Goal: Task Accomplishment & Management: Complete application form

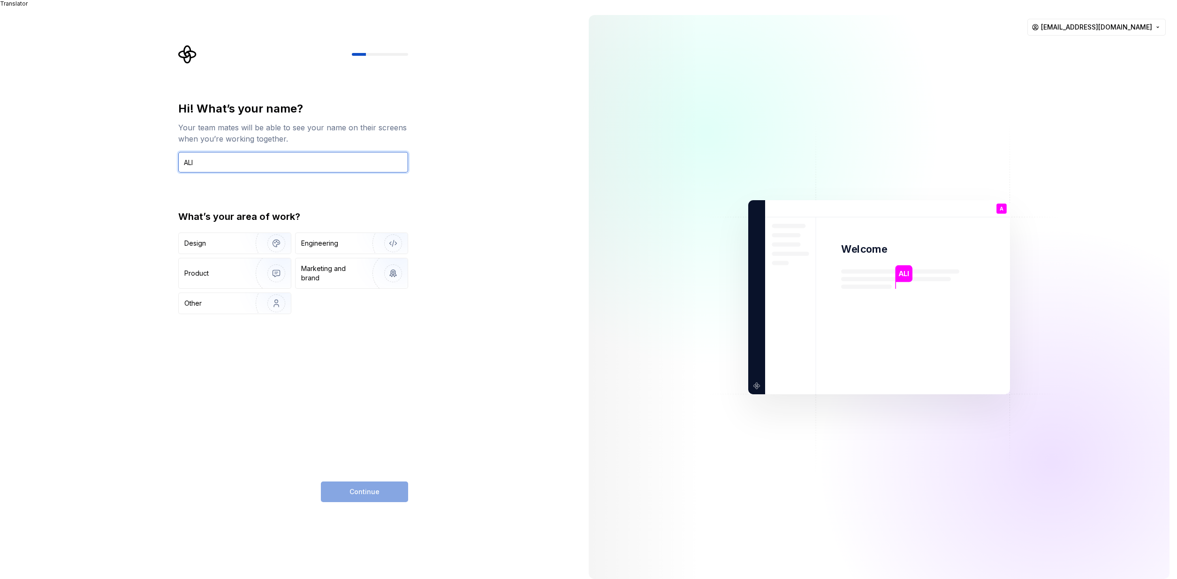
type input "ALI"
click at [488, 165] on div "Hi! What’s your name? Your team mates will be able to see your name on their sc…" at bounding box center [290, 297] width 581 height 579
click at [207, 299] on div "Other" at bounding box center [211, 303] width 55 height 9
click at [210, 269] on div "Product" at bounding box center [215, 273] width 62 height 9
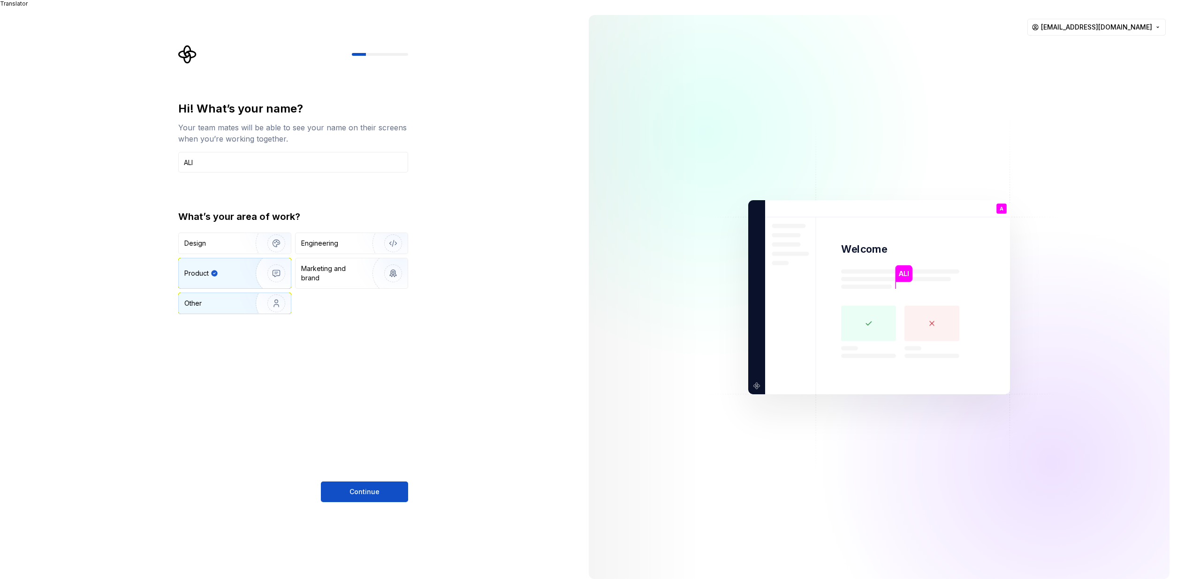
click at [226, 299] on div "Other" at bounding box center [211, 303] width 55 height 9
click at [363, 487] on span "Continue" at bounding box center [365, 491] width 30 height 9
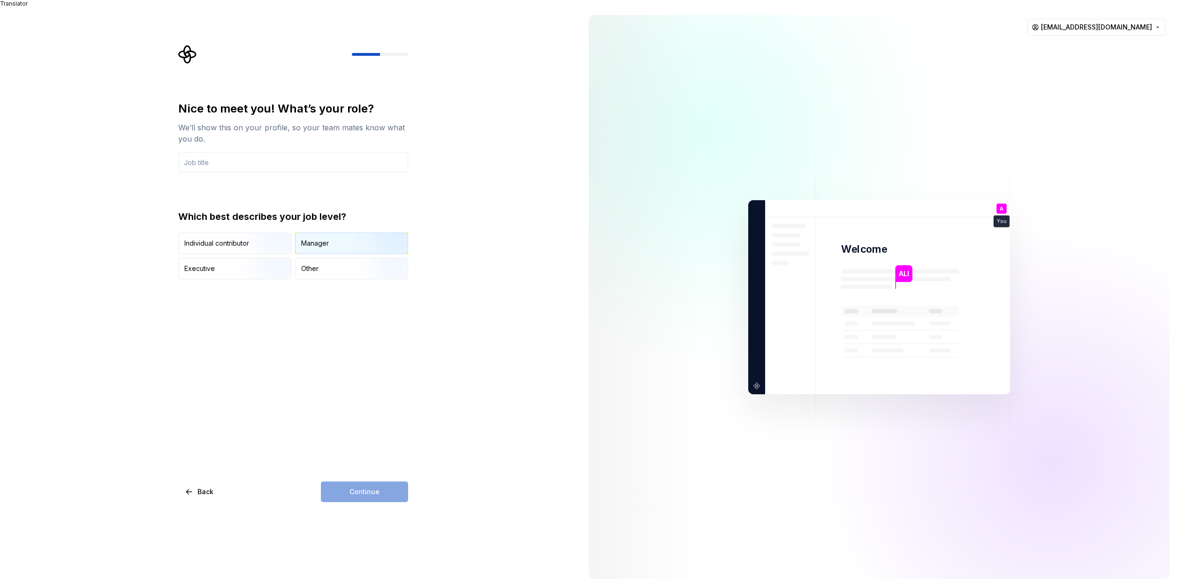
click at [332, 240] on div "Manager" at bounding box center [352, 243] width 112 height 21
click at [379, 486] on div "Continue" at bounding box center [364, 492] width 87 height 21
click at [212, 154] on input "text" at bounding box center [293, 162] width 230 height 21
type input "Directeur"
click at [389, 484] on button "Continue" at bounding box center [364, 492] width 87 height 21
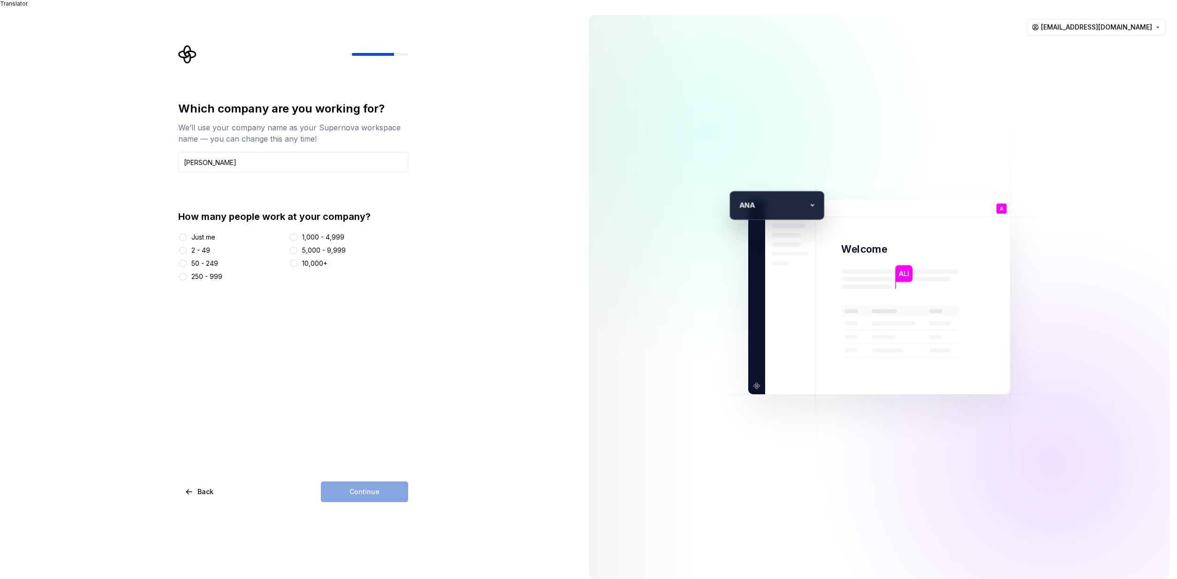
type input "[PERSON_NAME]"
click at [184, 234] on button "Just me" at bounding box center [183, 238] width 8 height 8
click at [380, 487] on button "Continue" at bounding box center [364, 492] width 87 height 21
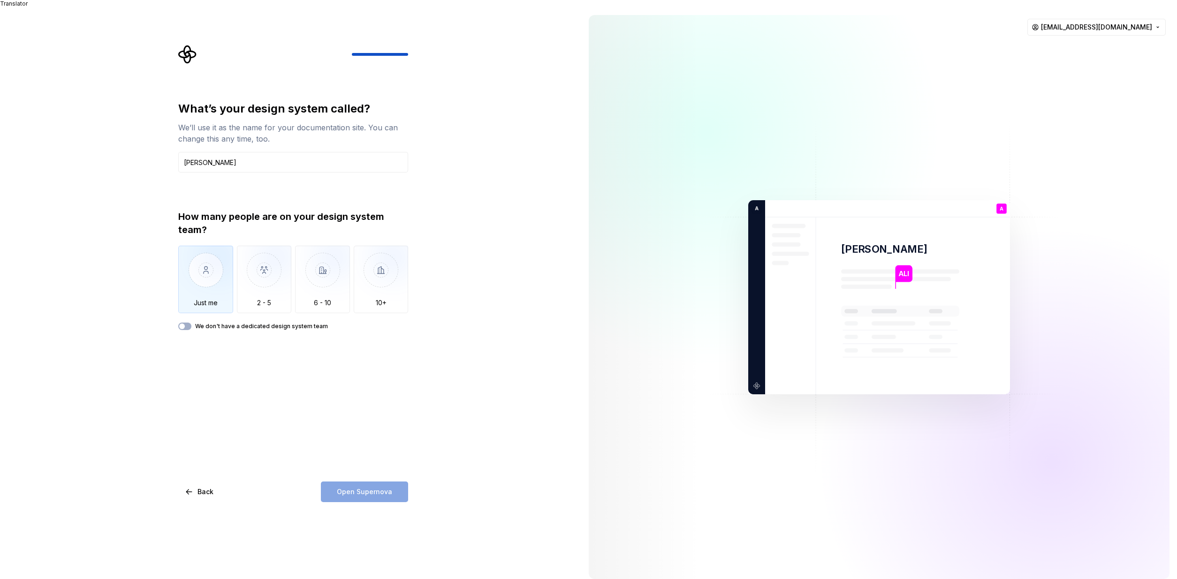
type input "[PERSON_NAME]"
click at [205, 268] on img "button" at bounding box center [205, 277] width 55 height 63
click at [373, 487] on span "Open Supernova" at bounding box center [364, 491] width 55 height 9
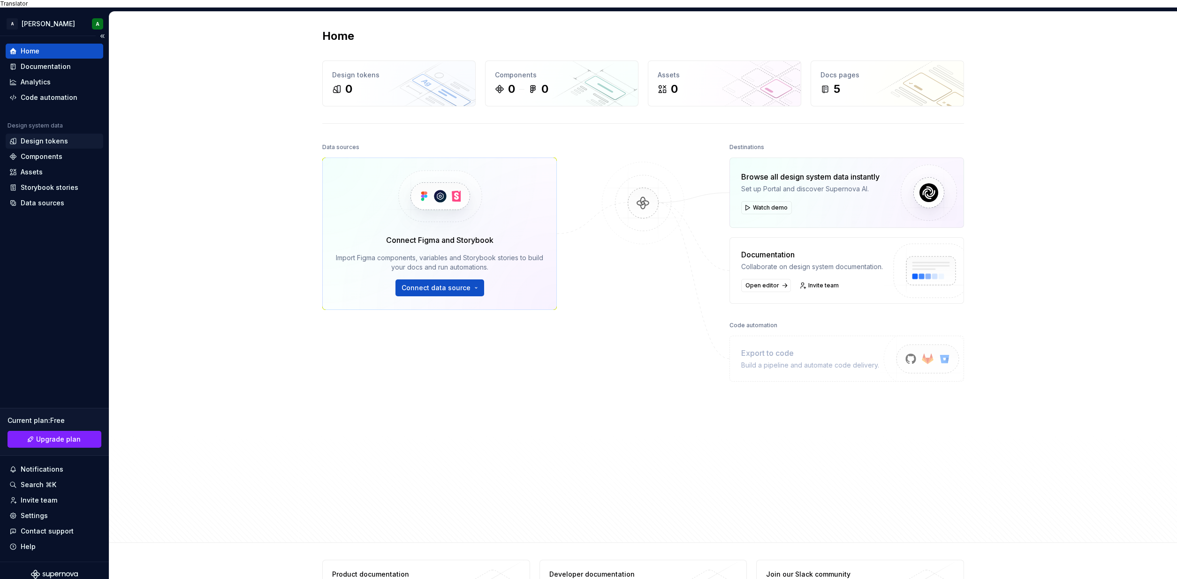
click at [54, 137] on div "Design tokens" at bounding box center [44, 141] width 47 height 9
